Goal: Transaction & Acquisition: Book appointment/travel/reservation

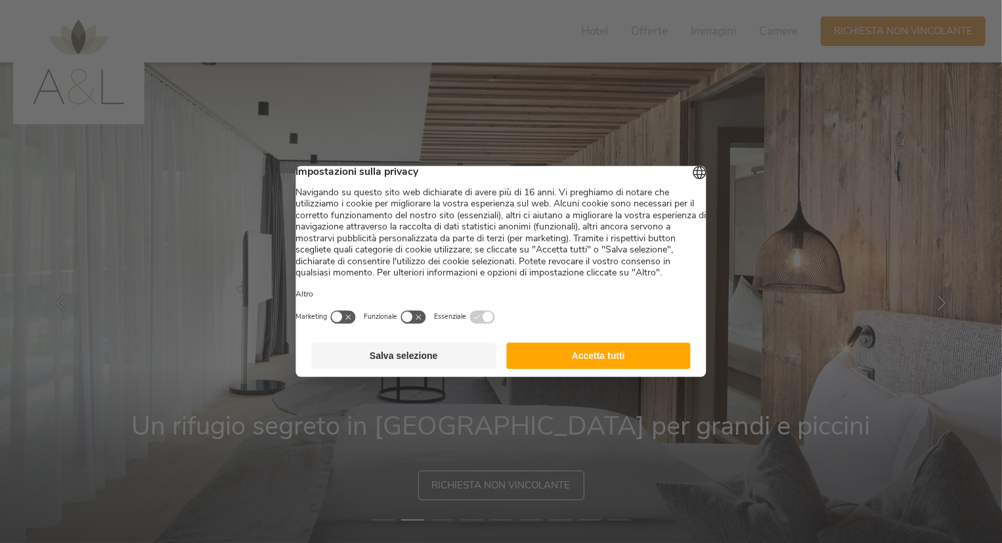
click at [604, 369] on button "Accetta tutti" at bounding box center [598, 356] width 185 height 26
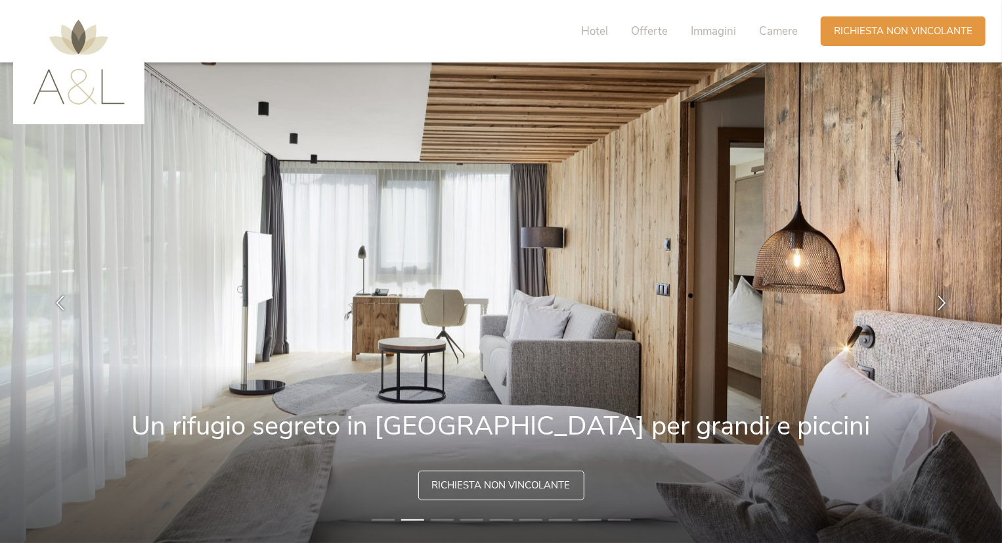
click at [440, 516] on li "3" at bounding box center [442, 519] width 23 height 13
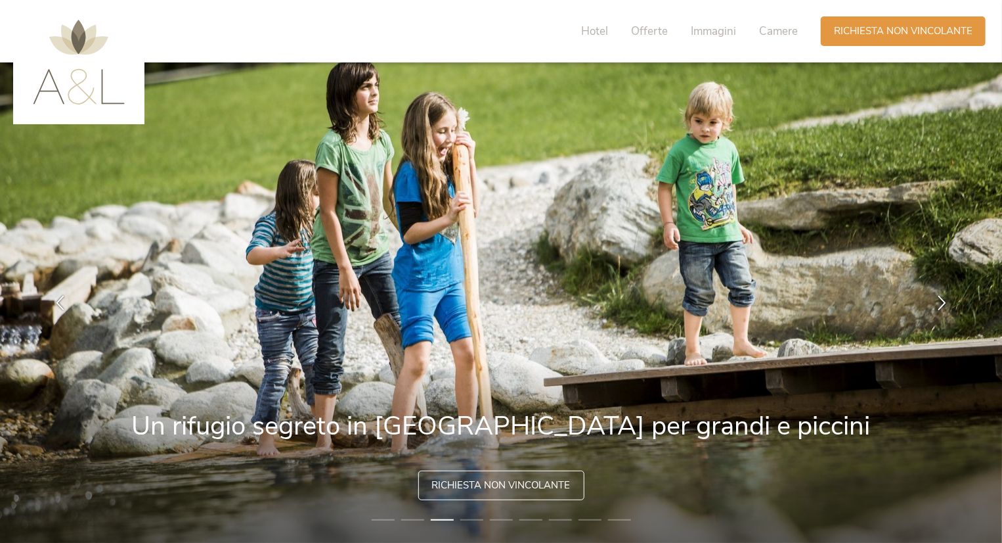
click at [465, 517] on li "4" at bounding box center [471, 519] width 23 height 13
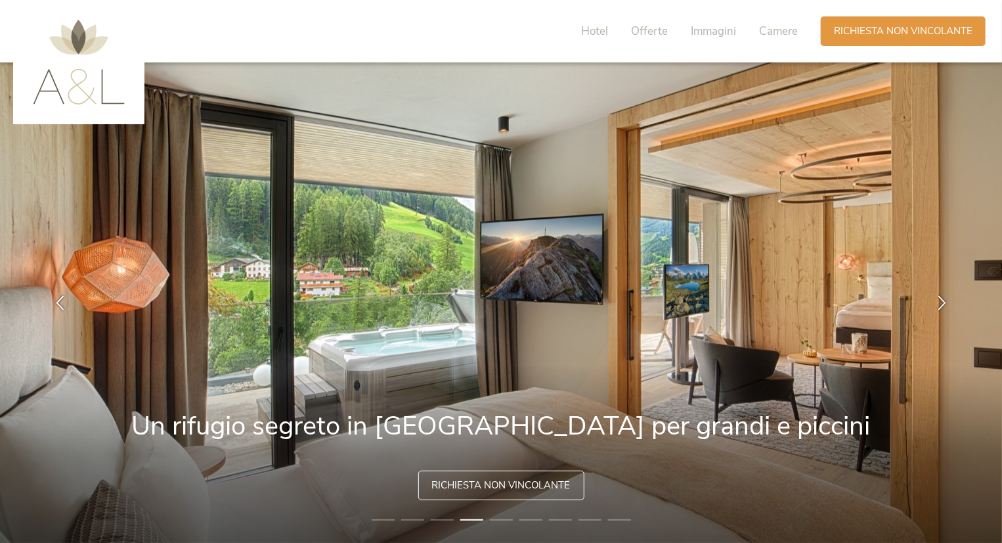
click at [496, 519] on li "5" at bounding box center [501, 519] width 23 height 13
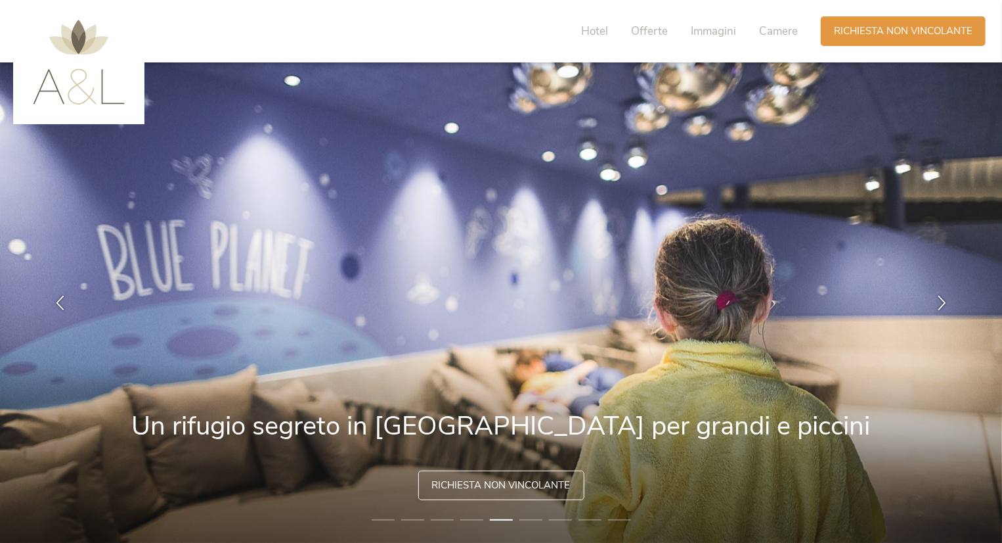
click at [524, 524] on li "6" at bounding box center [531, 519] width 23 height 13
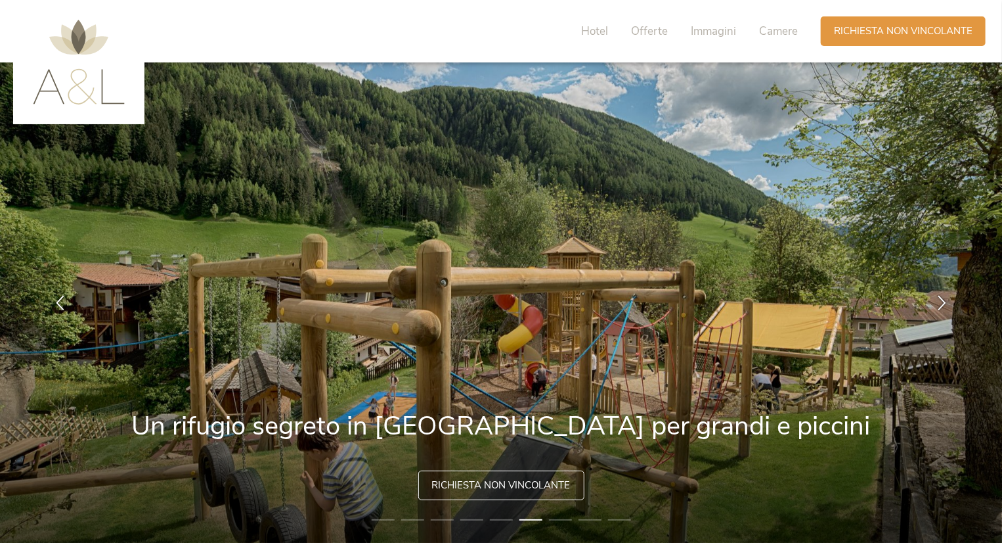
click at [544, 525] on img at bounding box center [501, 302] width 1003 height 480
click at [560, 518] on li "7" at bounding box center [560, 519] width 23 height 13
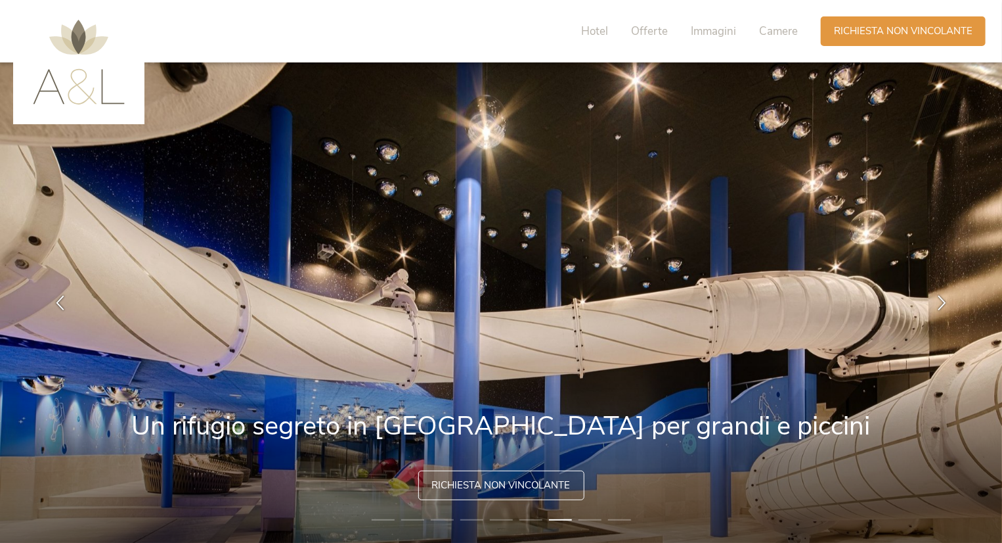
click at [594, 518] on li "8" at bounding box center [590, 519] width 23 height 13
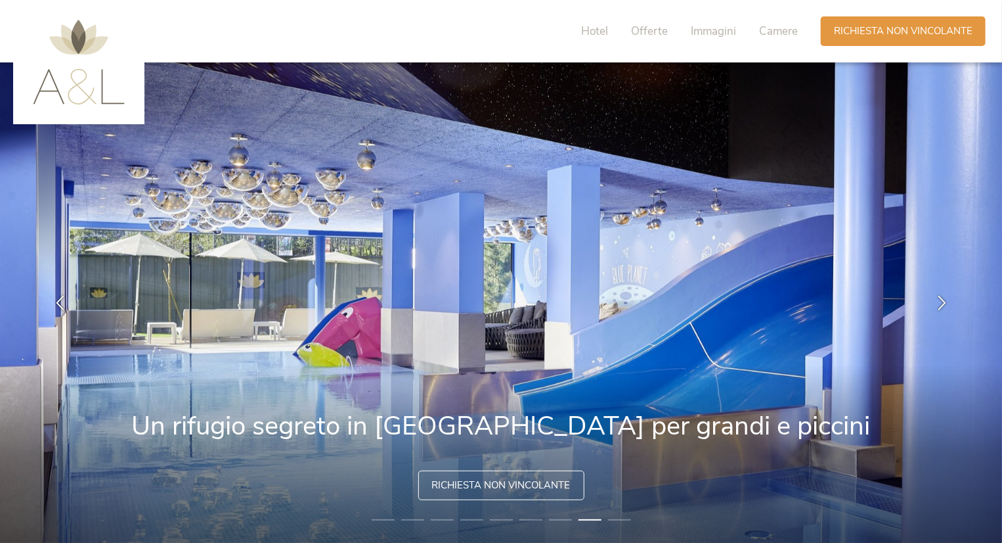
click at [625, 522] on li "9" at bounding box center [619, 519] width 23 height 13
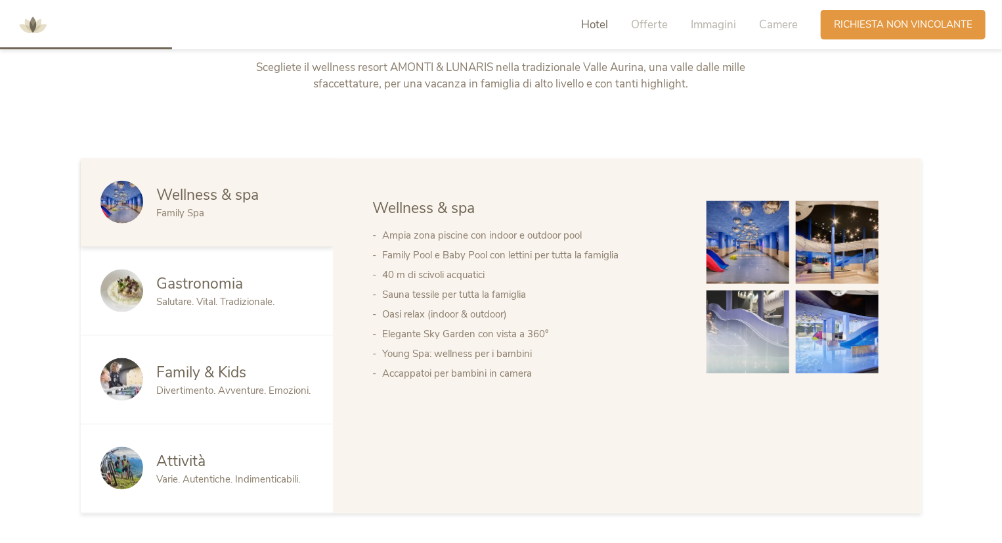
scroll to position [655, 0]
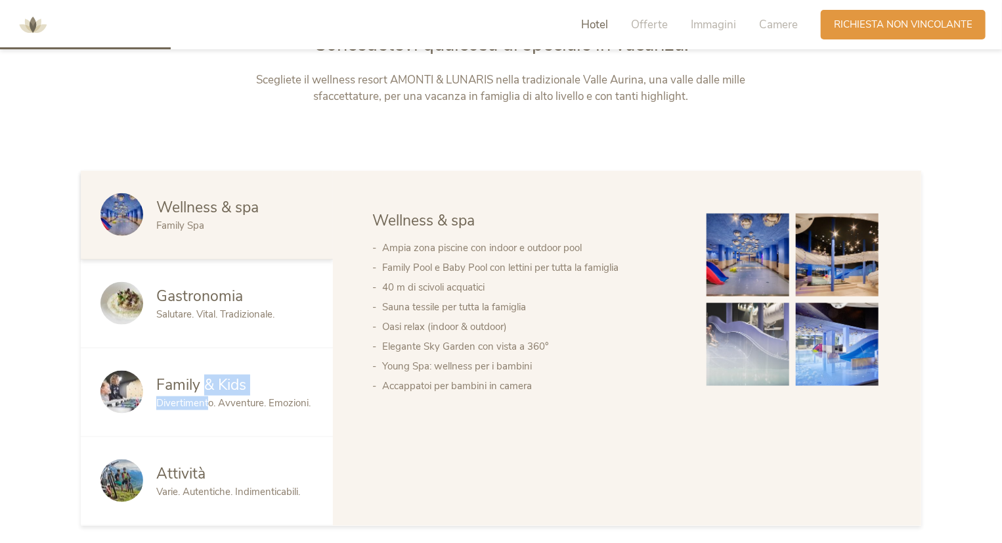
drag, startPoint x: 208, startPoint y: 353, endPoint x: 210, endPoint y: 400, distance: 47.4
click at [210, 400] on div "Family & Kids Divertimento. Avventure. Emozioni." at bounding box center [207, 392] width 252 height 89
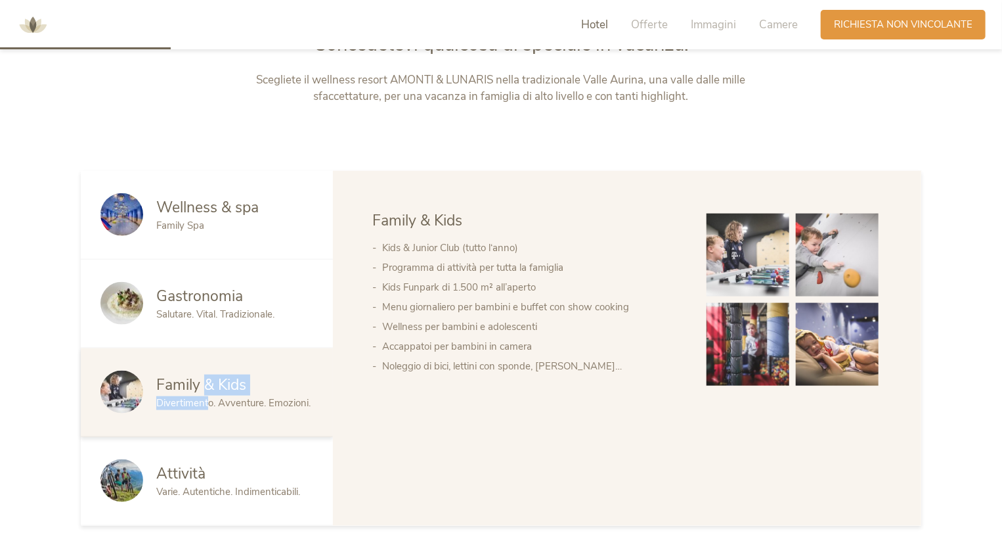
click at [210, 400] on span "Divertimento. Avventure. Emozioni." at bounding box center [233, 402] width 154 height 13
click at [428, 500] on div "Wellness & spa Gastronomia Family & Kids Attività Wellness & spa Ampia zona pis…" at bounding box center [627, 348] width 589 height 355
click at [640, 30] on span "Offerte" at bounding box center [649, 24] width 37 height 15
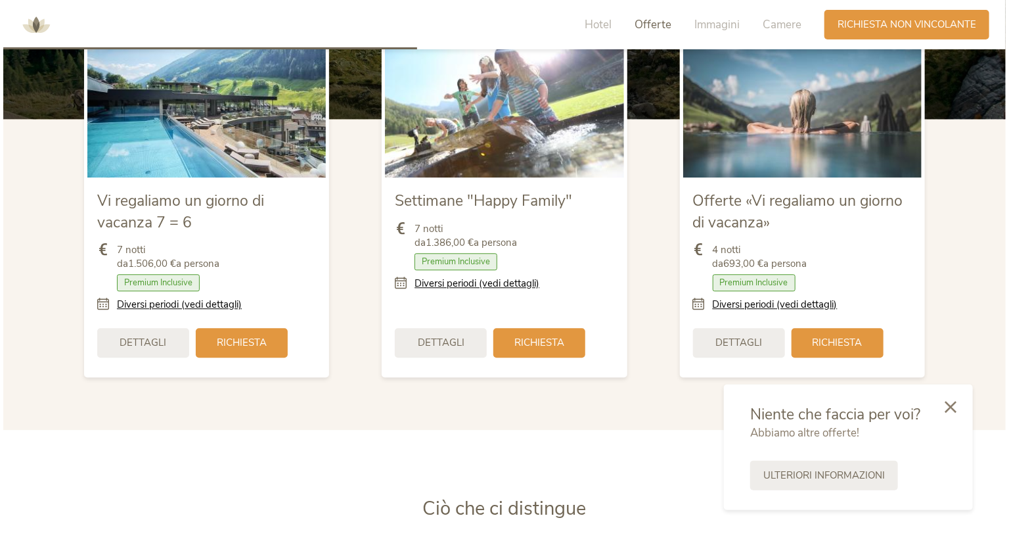
scroll to position [1587, 0]
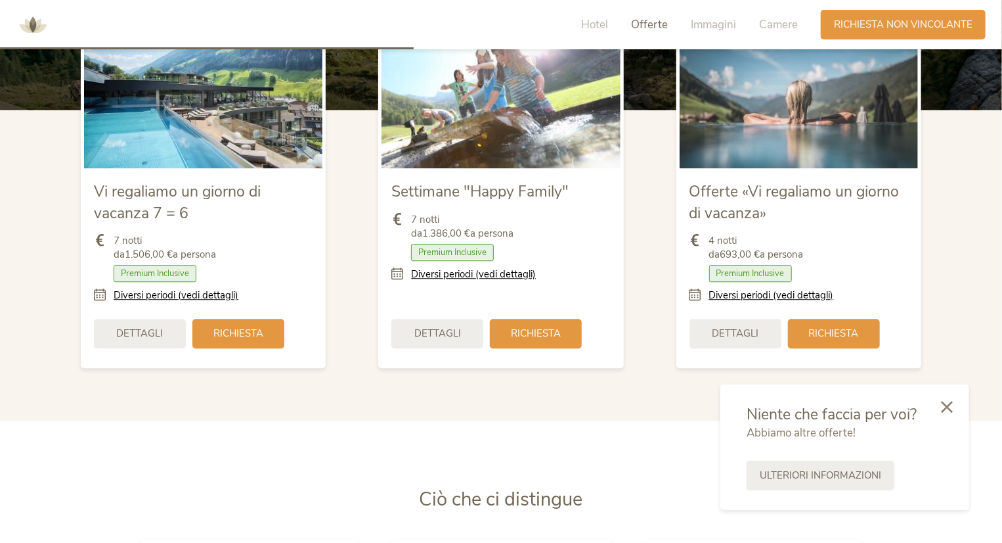
click at [806, 302] on div "4 notti da 693,00 € a persona Camera con colazione Mezza pensione Pensione comp…" at bounding box center [799, 268] width 219 height 88
click at [797, 297] on link "Diversi periodi (vedi dettagli)" at bounding box center [771, 295] width 125 height 14
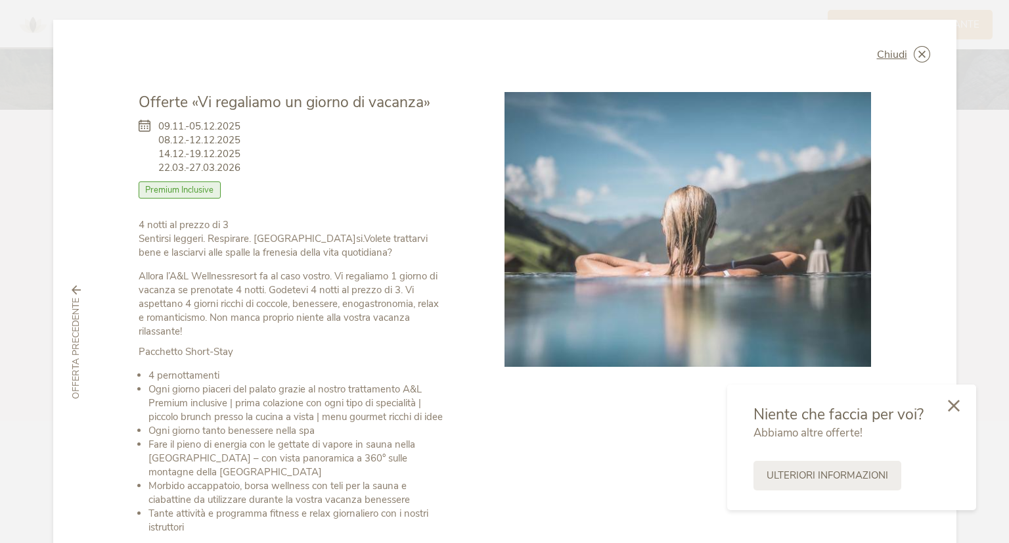
click at [948, 411] on icon at bounding box center [954, 405] width 12 height 12
